Goal: Browse casually

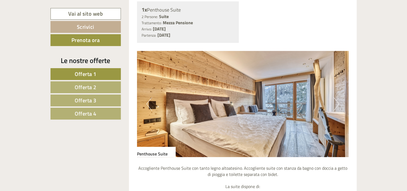
scroll to position [1424, 0]
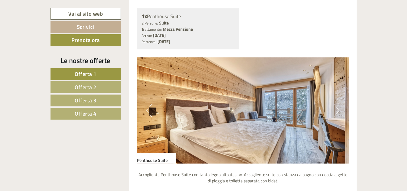
click at [339, 109] on img at bounding box center [243, 110] width 212 height 106
click at [337, 110] on button "Next" at bounding box center [337, 109] width 6 height 13
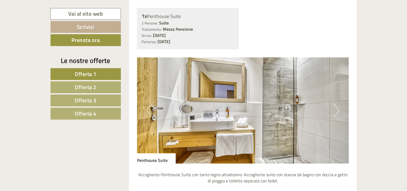
click at [337, 110] on button "Next" at bounding box center [337, 109] width 6 height 13
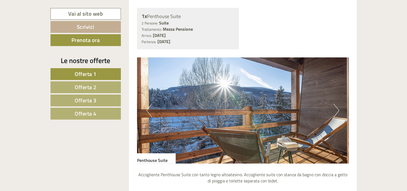
click at [337, 109] on button "Next" at bounding box center [337, 109] width 6 height 13
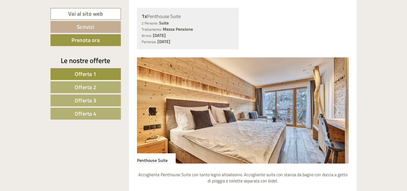
click at [337, 109] on button "Next" at bounding box center [337, 109] width 6 height 13
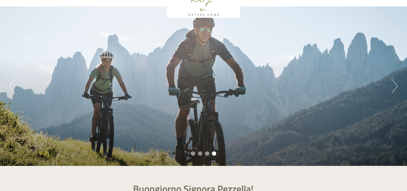
scroll to position [27, 0]
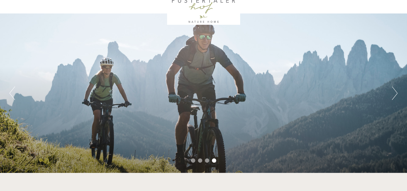
click at [394, 93] on button "Next" at bounding box center [395, 92] width 6 height 13
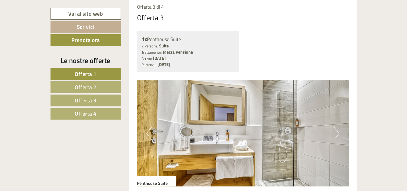
scroll to position [1451, 0]
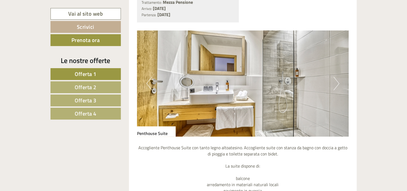
click at [337, 83] on button "Next" at bounding box center [337, 83] width 6 height 13
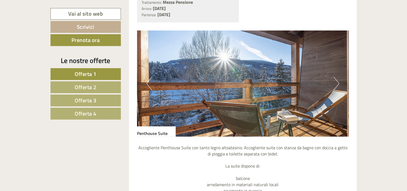
click at [337, 83] on button "Next" at bounding box center [337, 83] width 6 height 13
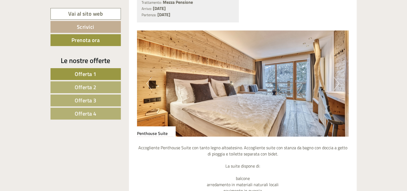
click at [337, 83] on button "Next" at bounding box center [337, 83] width 6 height 13
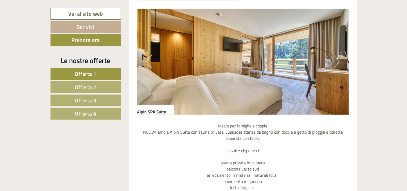
scroll to position [484, 0]
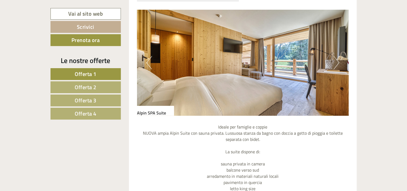
click at [336, 62] on button "Next" at bounding box center [337, 62] width 6 height 13
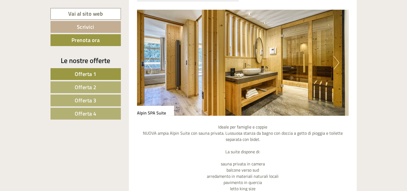
click at [338, 64] on button "Next" at bounding box center [337, 62] width 6 height 13
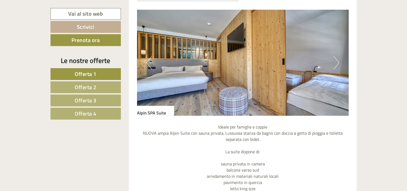
click at [338, 64] on button "Next" at bounding box center [337, 62] width 6 height 13
